Goal: Task Accomplishment & Management: Use online tool/utility

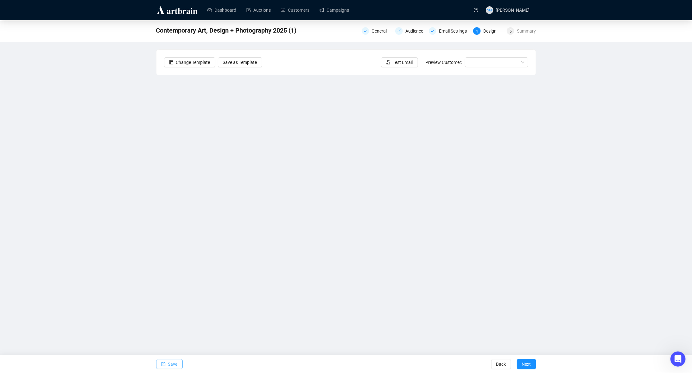
click at [170, 362] on span "Save" at bounding box center [172, 364] width 9 height 18
click at [177, 364] on span "Save" at bounding box center [172, 364] width 9 height 18
click at [394, 63] on span "Test Email" at bounding box center [403, 62] width 20 height 7
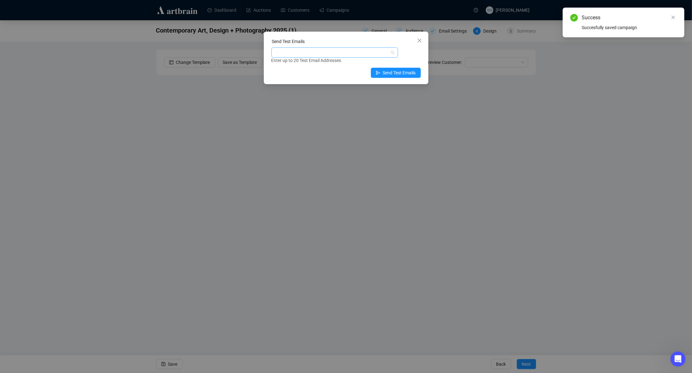
click at [368, 53] on div at bounding box center [331, 52] width 117 height 9
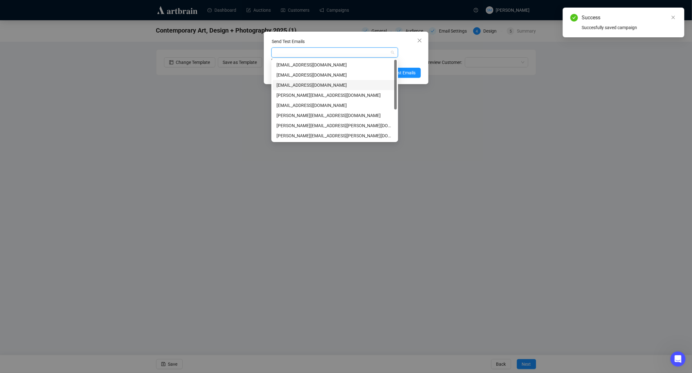
click at [292, 86] on div "[EMAIL_ADDRESS][DOMAIN_NAME]" at bounding box center [334, 85] width 116 height 7
click at [334, 66] on div "[EMAIL_ADDRESS][DOMAIN_NAME]" at bounding box center [334, 64] width 116 height 7
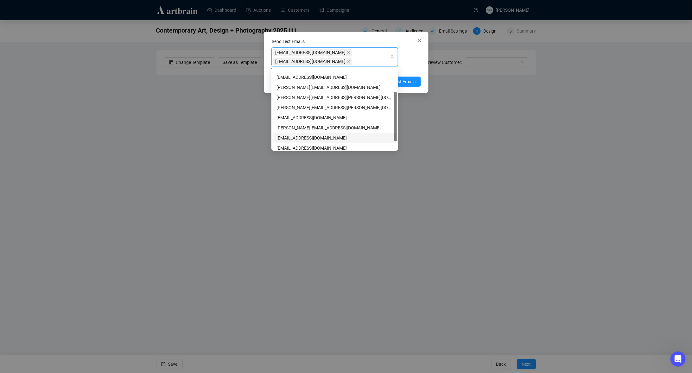
click at [297, 138] on div "[EMAIL_ADDRESS][DOMAIN_NAME]" at bounding box center [334, 138] width 116 height 7
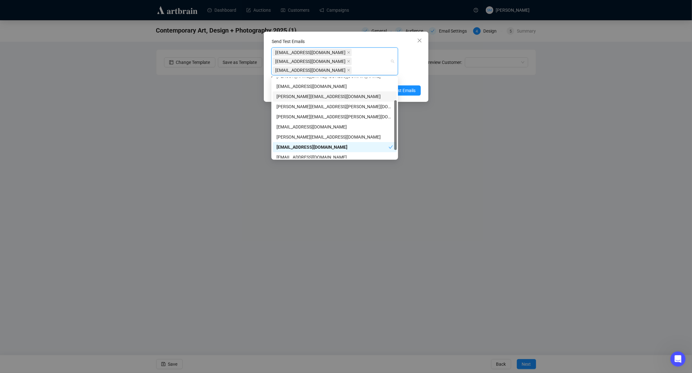
click at [429, 66] on div "Send Test Emails [EMAIL_ADDRESS][DOMAIN_NAME] [EMAIL_ADDRESS][DOMAIN_NAME] [EMA…" at bounding box center [346, 186] width 692 height 373
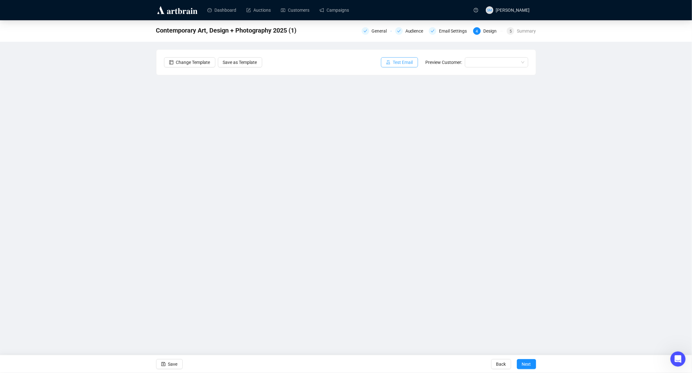
click at [404, 60] on span "Test Email" at bounding box center [403, 62] width 20 height 7
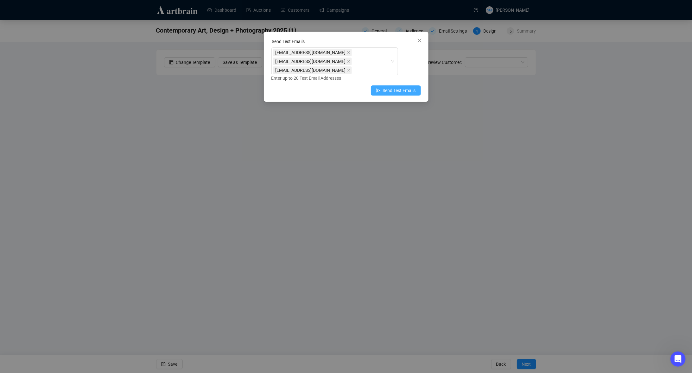
click at [393, 91] on span "Send Test Emails" at bounding box center [399, 90] width 33 height 7
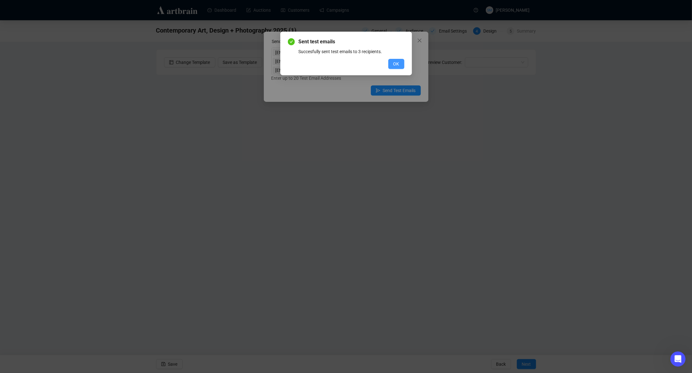
click at [395, 62] on span "OK" at bounding box center [396, 63] width 6 height 7
